Goal: Task Accomplishment & Management: Manage account settings

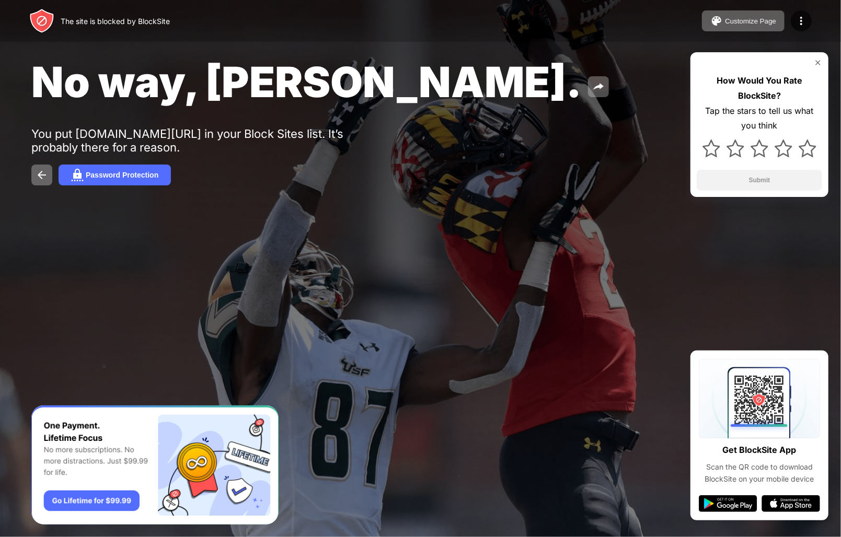
click at [688, 117] on div "No way, Jose. You put free-freecell-solitaire.com/freecell.html in your Block S…" at bounding box center [420, 121] width 841 height 242
click at [799, 19] on img at bounding box center [801, 21] width 13 height 13
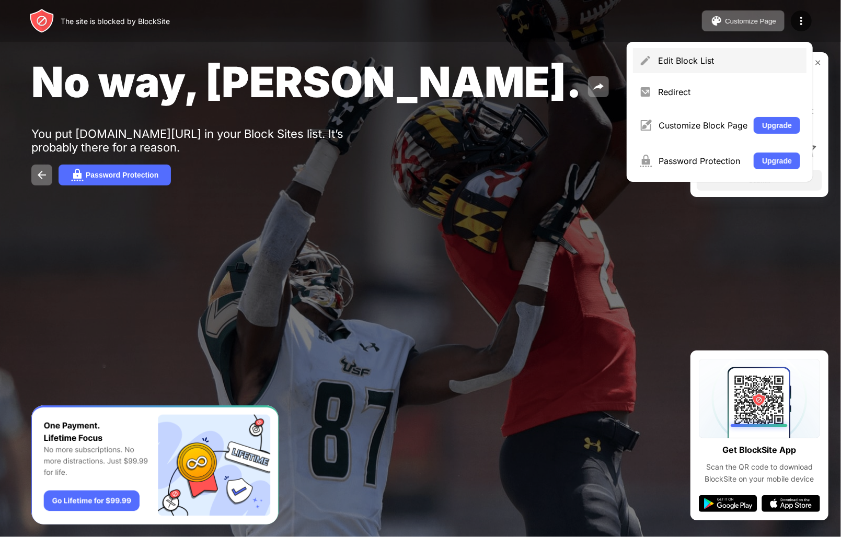
click at [680, 56] on div "Edit Block List" at bounding box center [729, 60] width 142 height 10
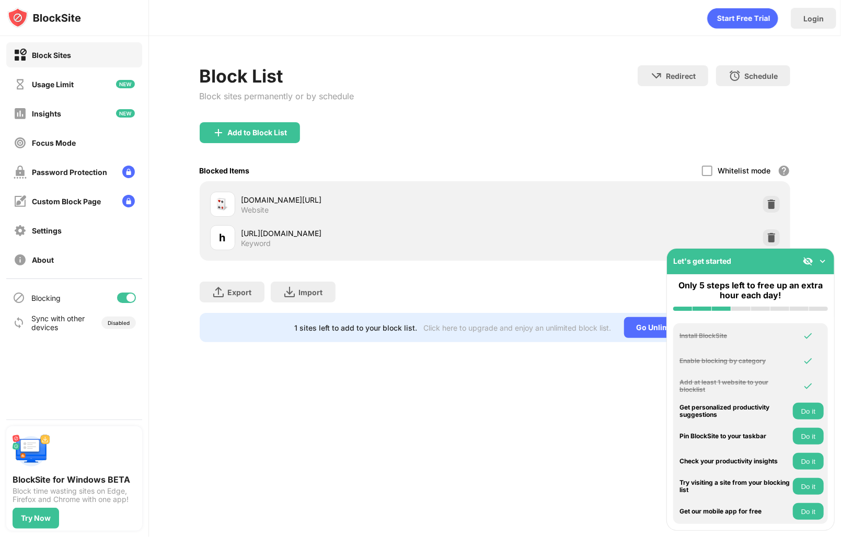
drag, startPoint x: 120, startPoint y: 298, endPoint x: 246, endPoint y: 110, distance: 226.4
click at [125, 293] on div at bounding box center [126, 298] width 19 height 10
click at [133, 295] on div at bounding box center [126, 298] width 19 height 10
